Goal: Task Accomplishment & Management: Manage account settings

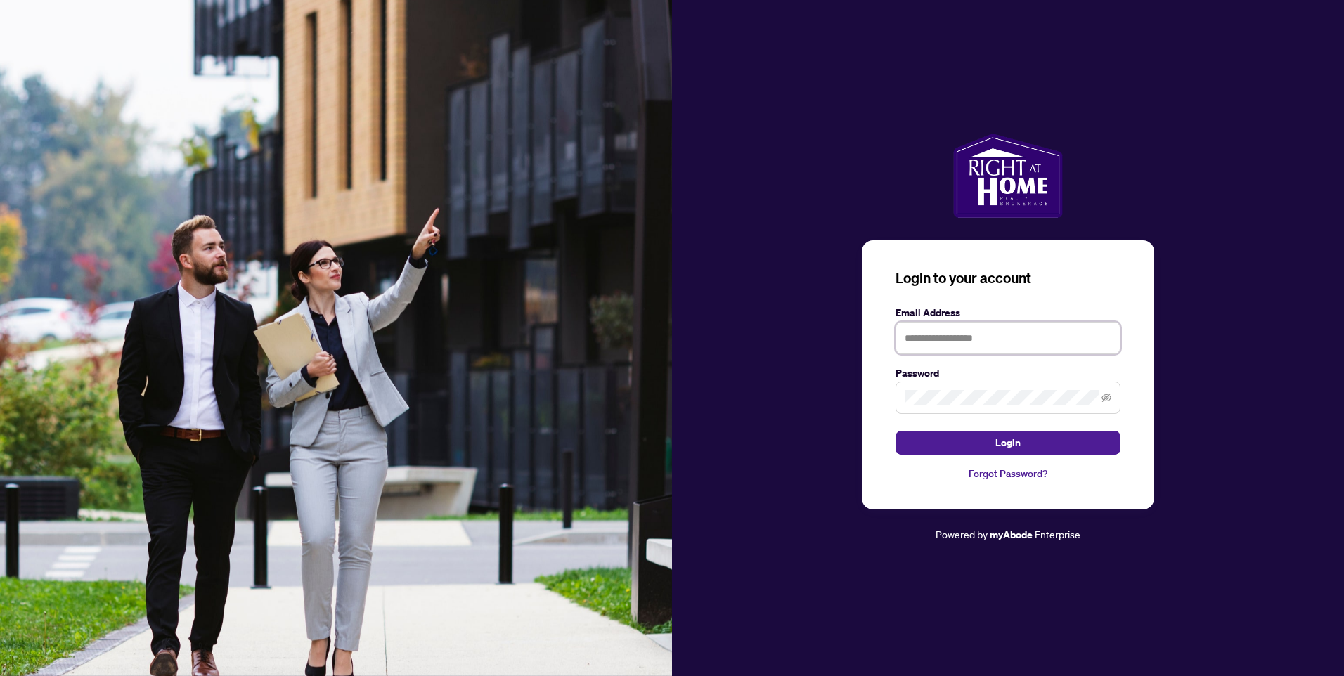
click at [989, 340] on input "text" at bounding box center [1008, 338] width 225 height 32
type input "**********"
click at [986, 444] on button "Login" at bounding box center [1008, 443] width 225 height 24
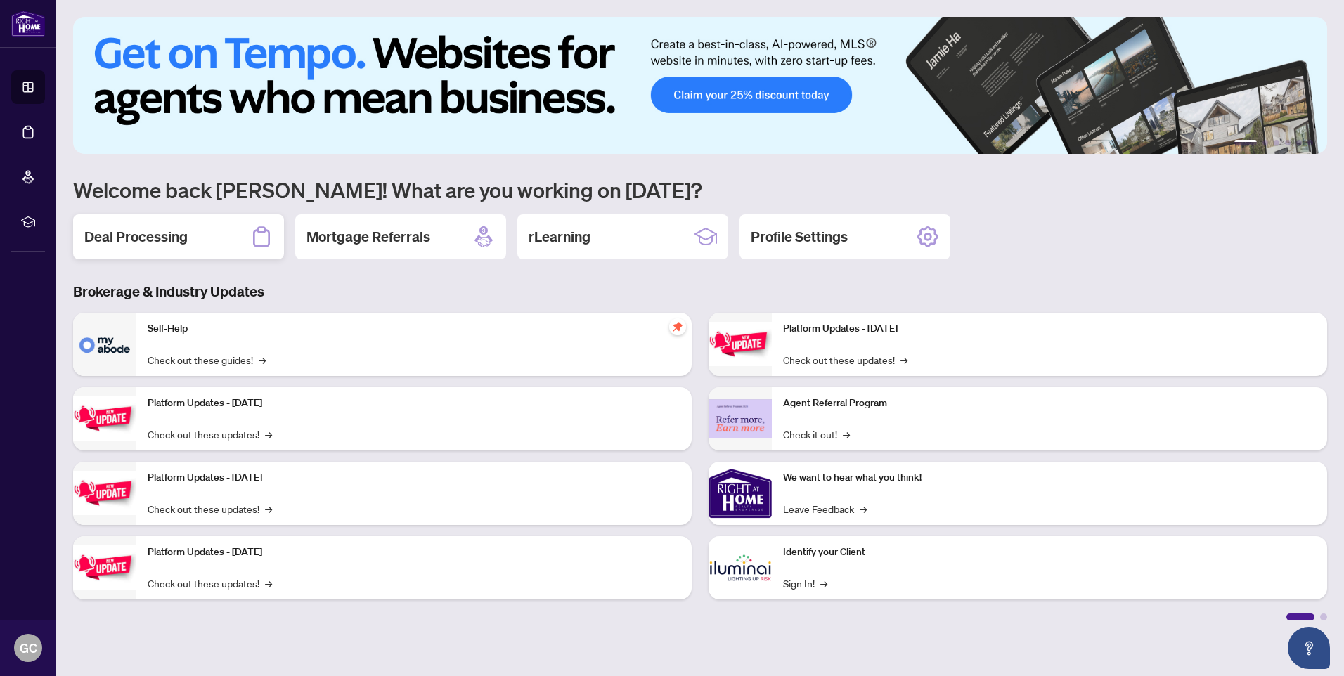
click at [127, 245] on h2 "Deal Processing" at bounding box center [135, 237] width 103 height 20
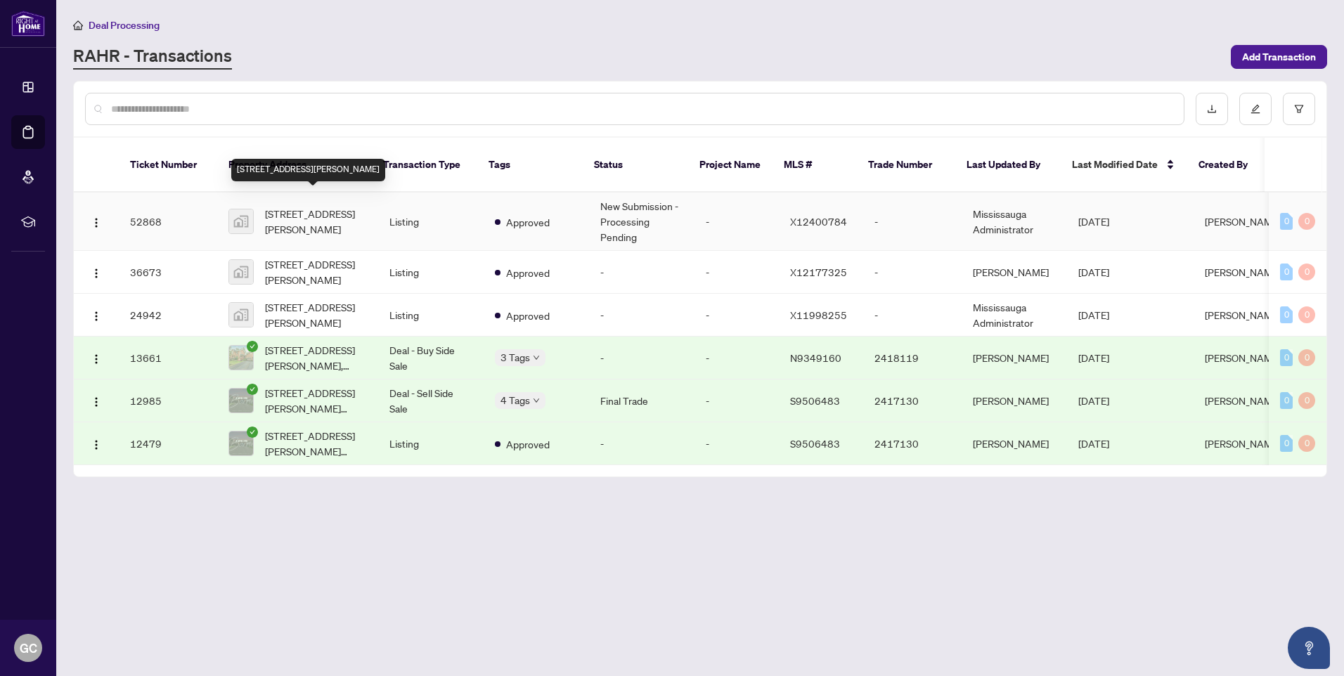
click at [295, 206] on span "[STREET_ADDRESS][PERSON_NAME]" at bounding box center [316, 221] width 102 height 31
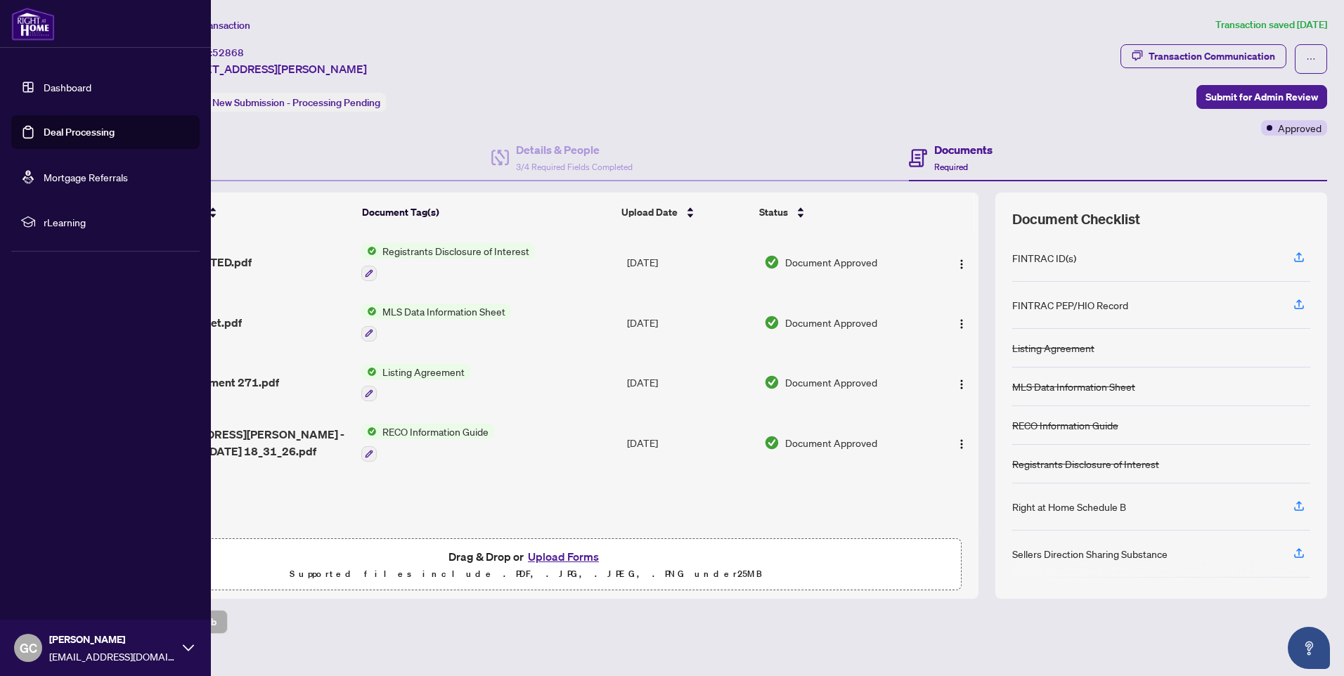
click at [60, 86] on link "Dashboard" at bounding box center [68, 87] width 48 height 13
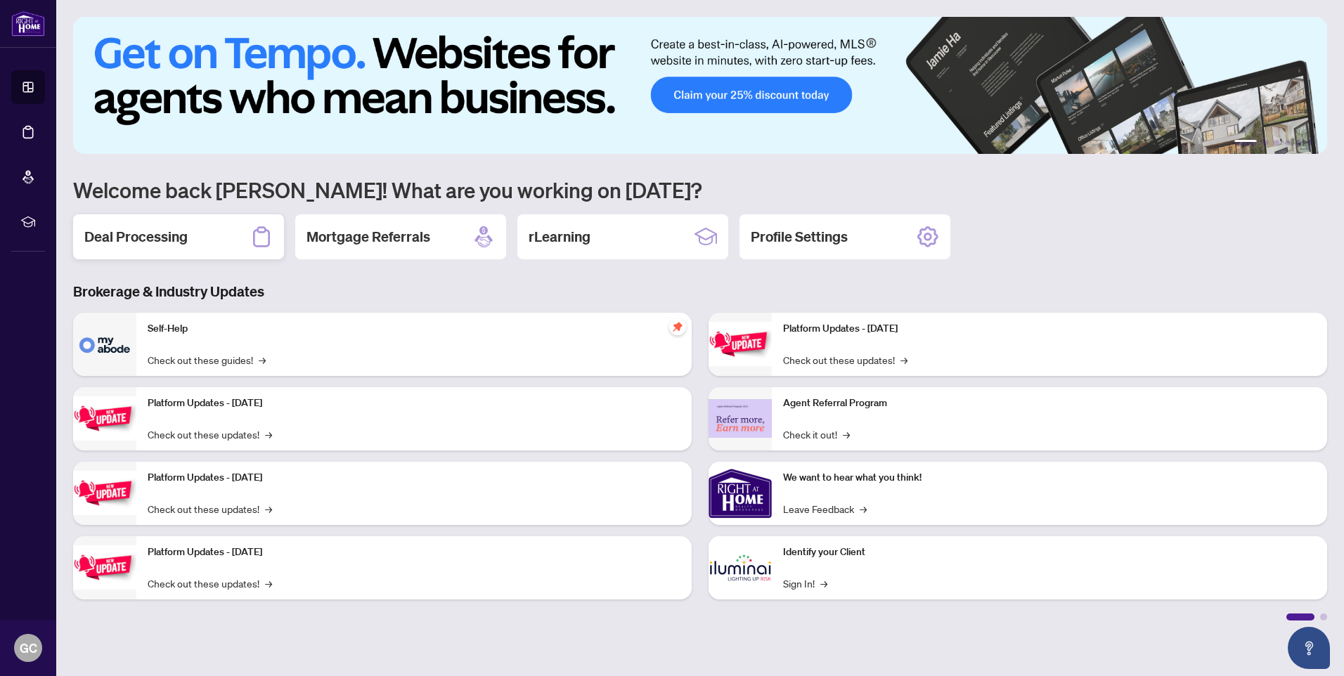
click at [188, 244] on div "Deal Processing" at bounding box center [178, 236] width 211 height 45
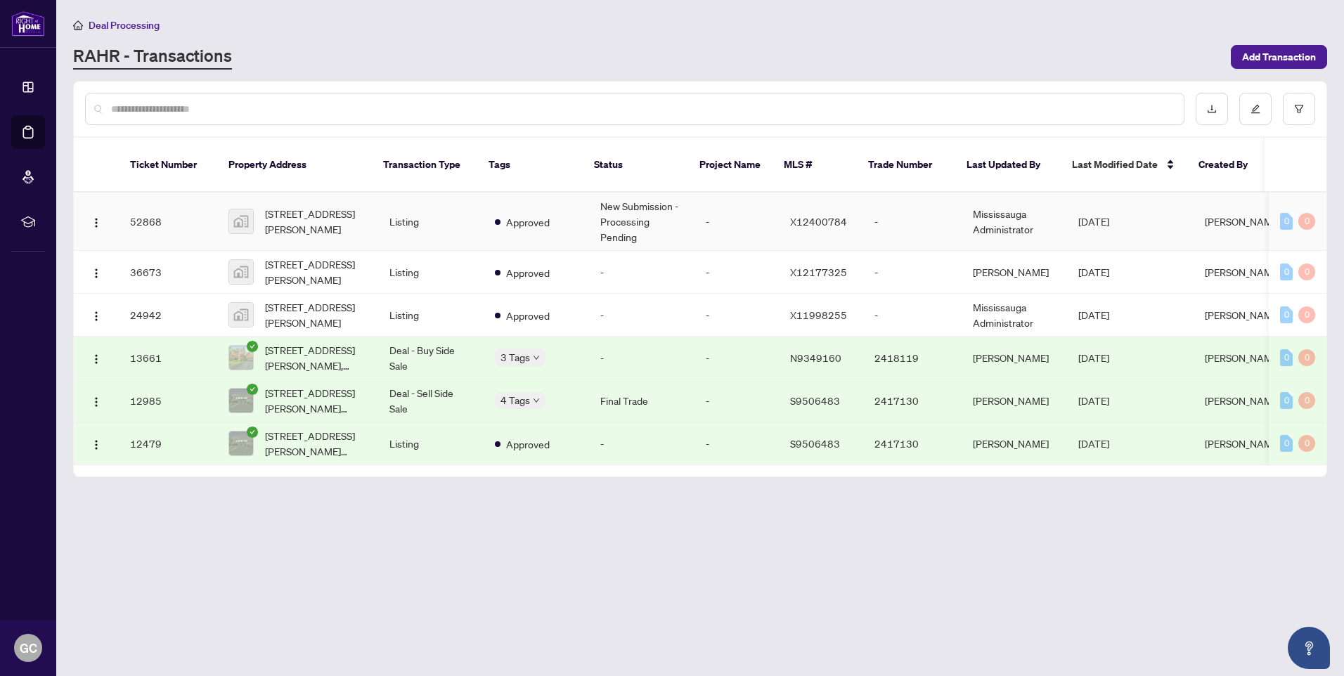
click at [390, 195] on td "Listing" at bounding box center [430, 222] width 105 height 58
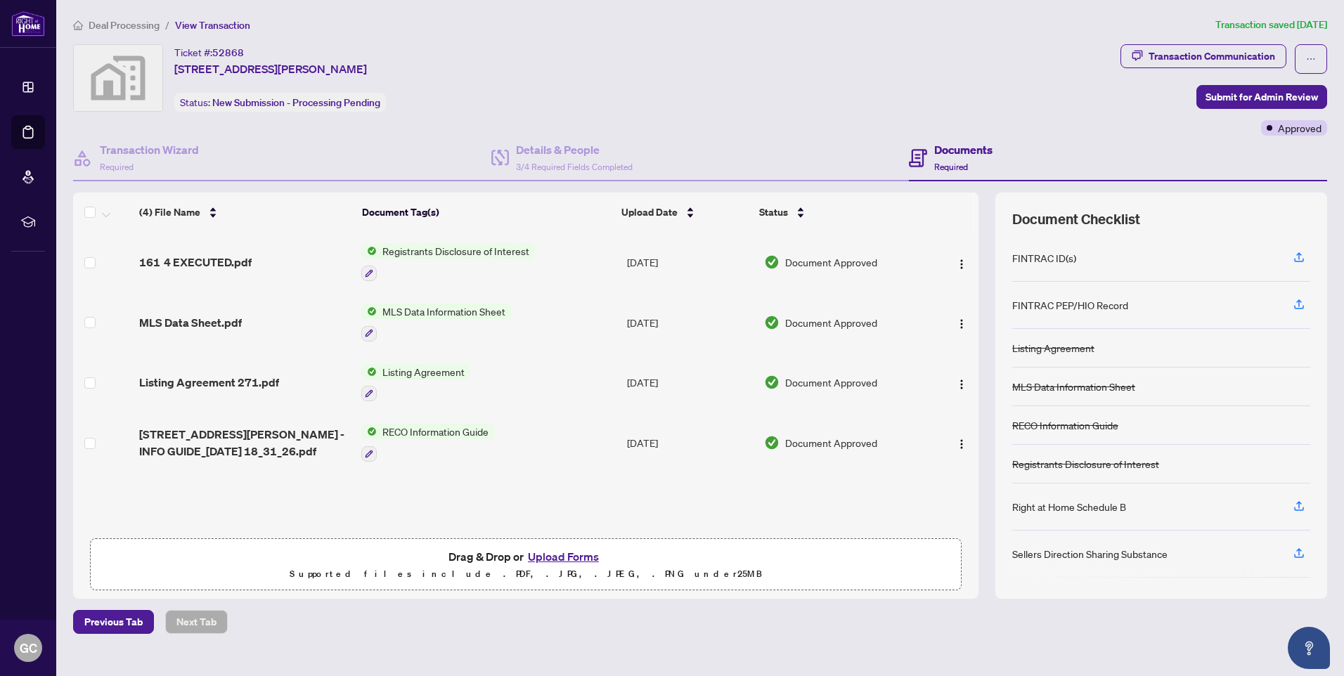
click at [169, 257] on span "161 4 EXECUTED.pdf" at bounding box center [195, 262] width 112 height 17
